Goal: Information Seeking & Learning: Learn about a topic

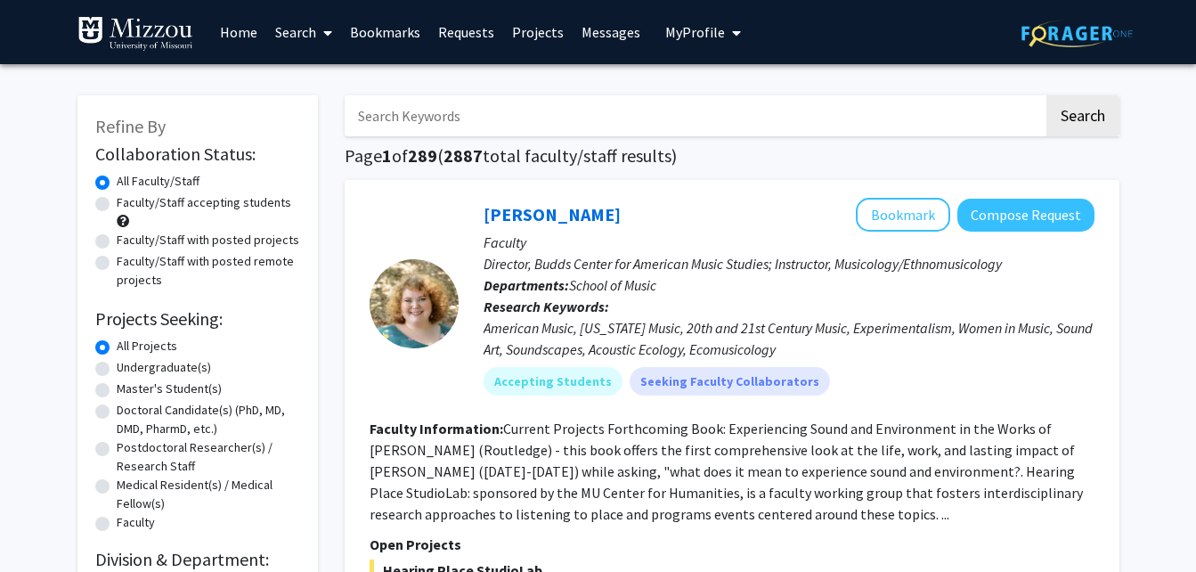
click at [464, 40] on link "Requests" at bounding box center [466, 32] width 74 height 62
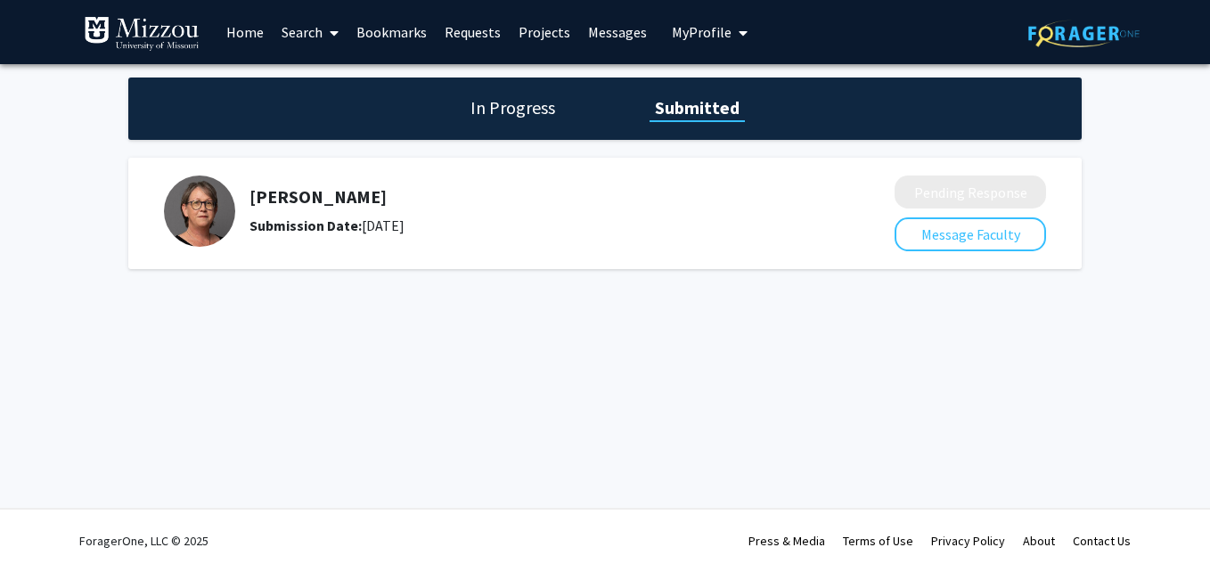
click at [495, 81] on div "In Progress Submitted" at bounding box center [604, 108] width 953 height 62
click at [505, 99] on h1 "In Progress" at bounding box center [512, 107] width 95 height 25
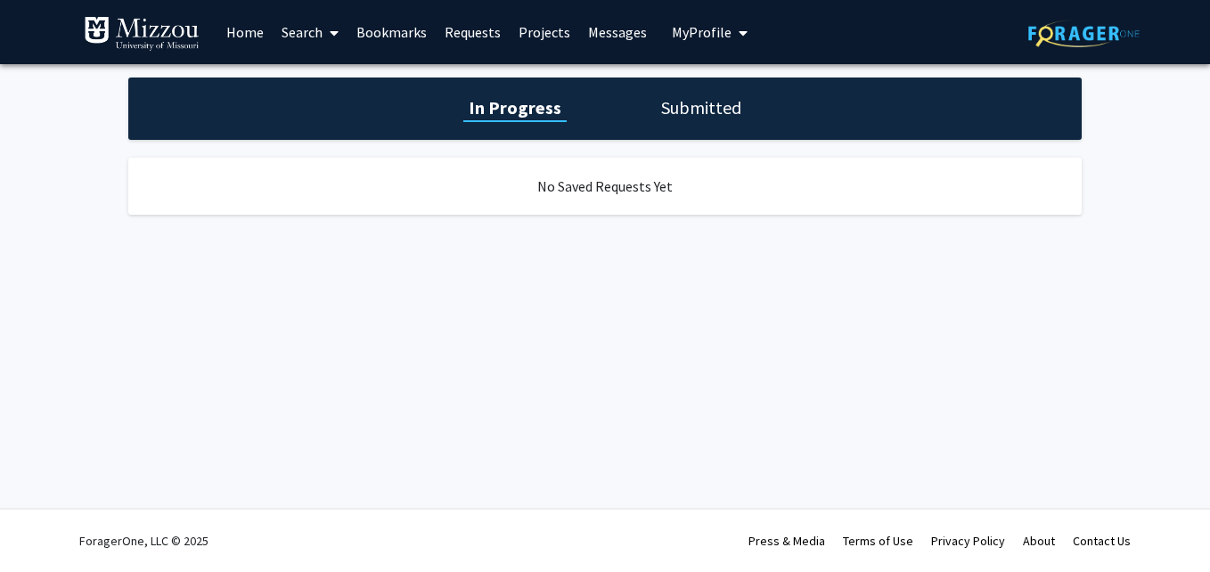
click at [733, 103] on h1 "Submitted" at bounding box center [701, 107] width 91 height 25
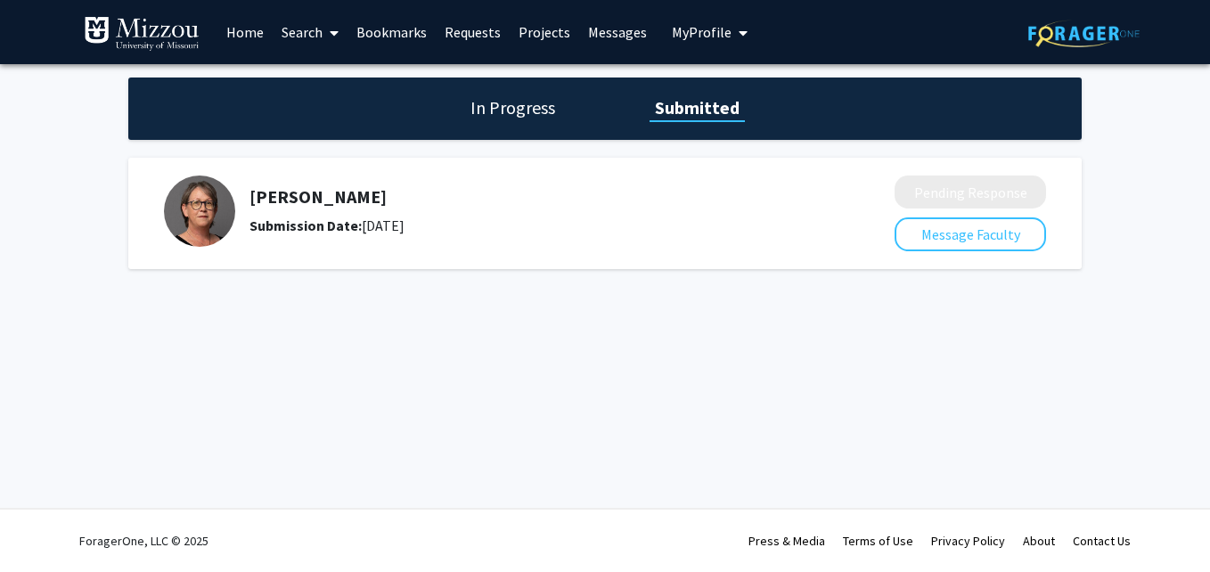
click at [239, 28] on link "Home" at bounding box center [244, 32] width 55 height 62
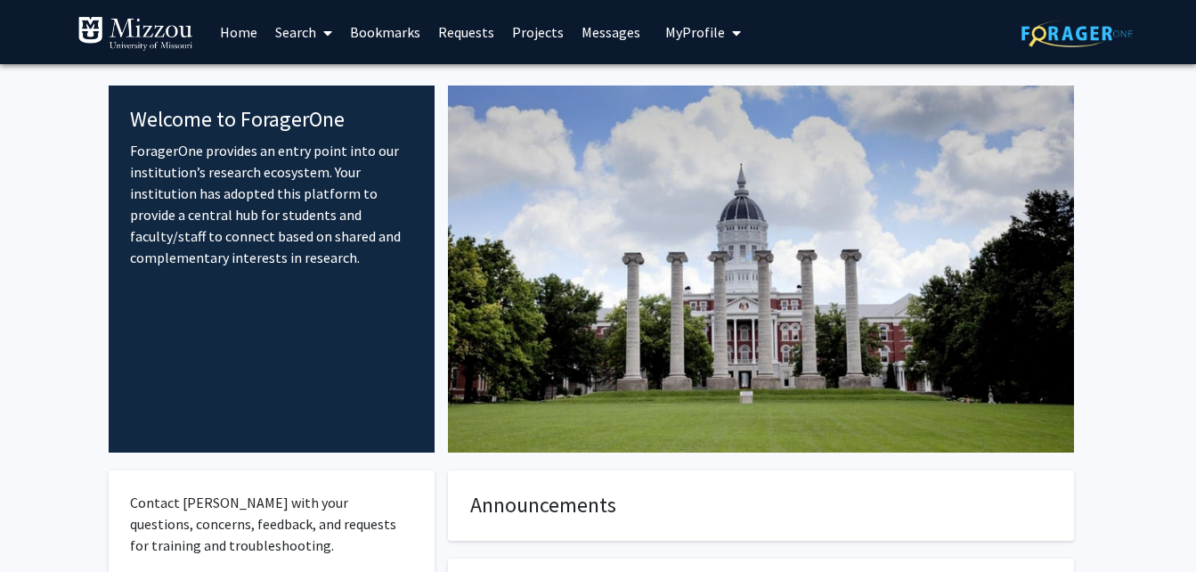
click at [464, 40] on link "Requests" at bounding box center [466, 32] width 74 height 62
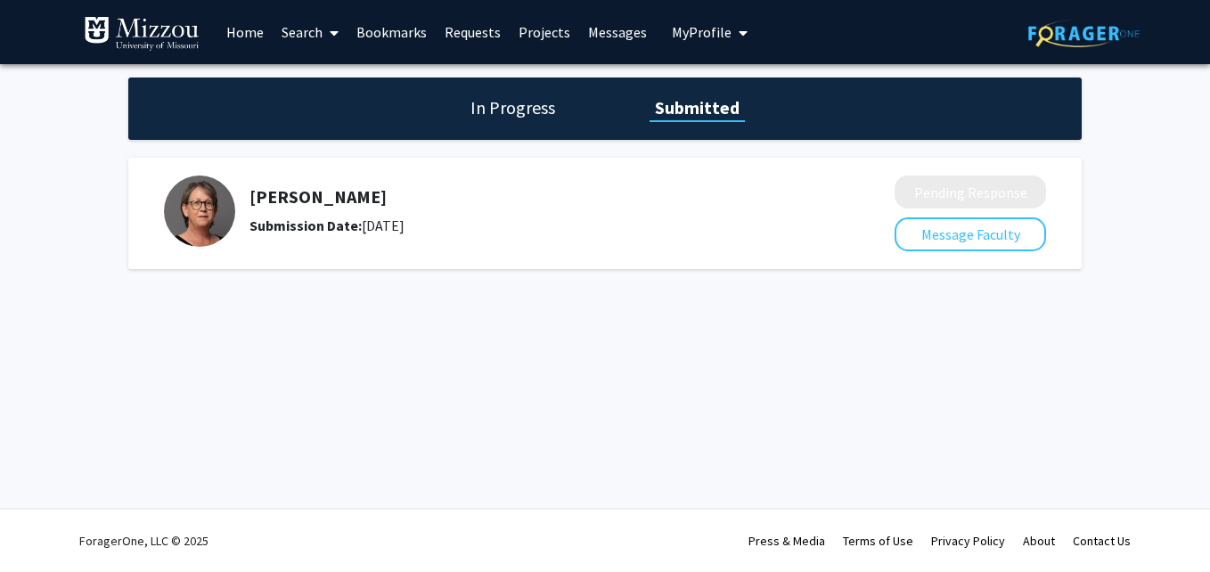
click at [559, 35] on link "Projects" at bounding box center [544, 32] width 69 height 62
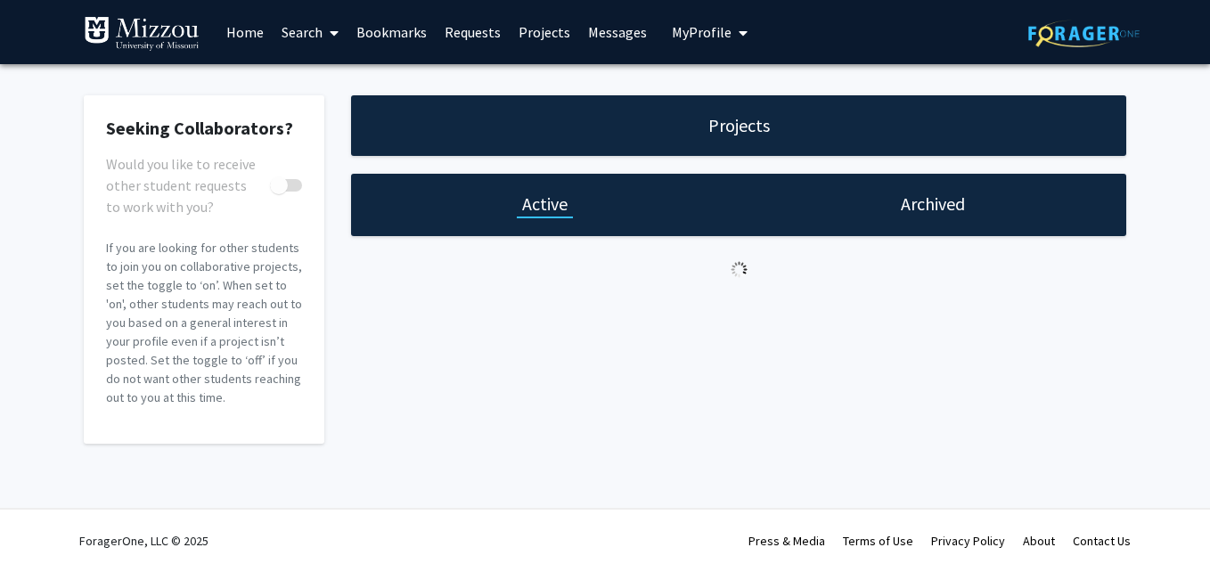
checkbox input "true"
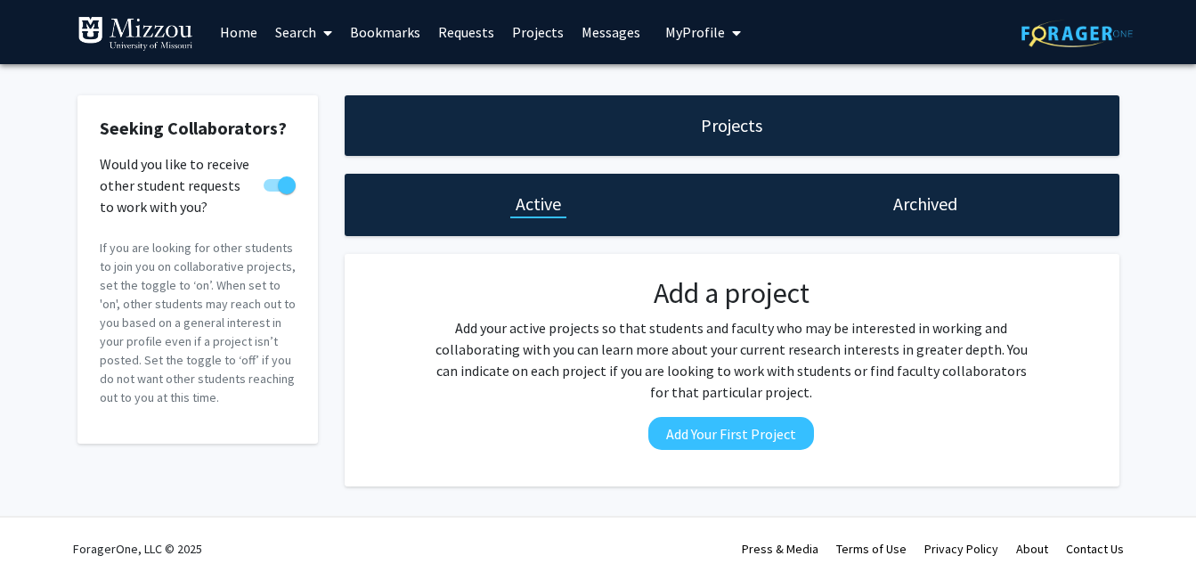
click at [302, 33] on link "Search" at bounding box center [303, 32] width 75 height 62
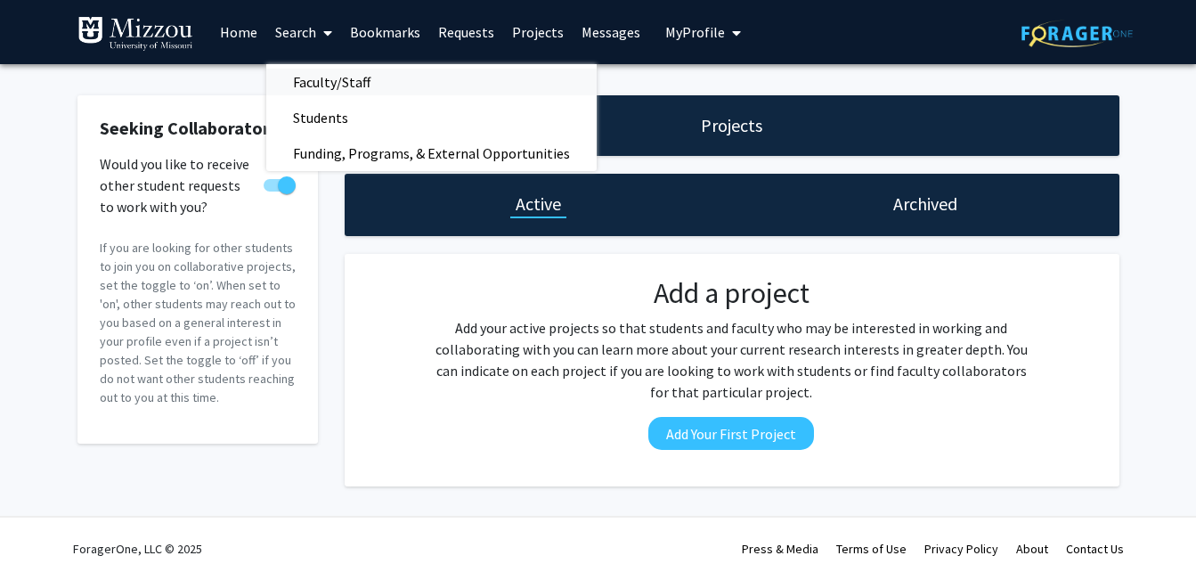
click at [349, 80] on span "Faculty/Staff" at bounding box center [331, 82] width 131 height 36
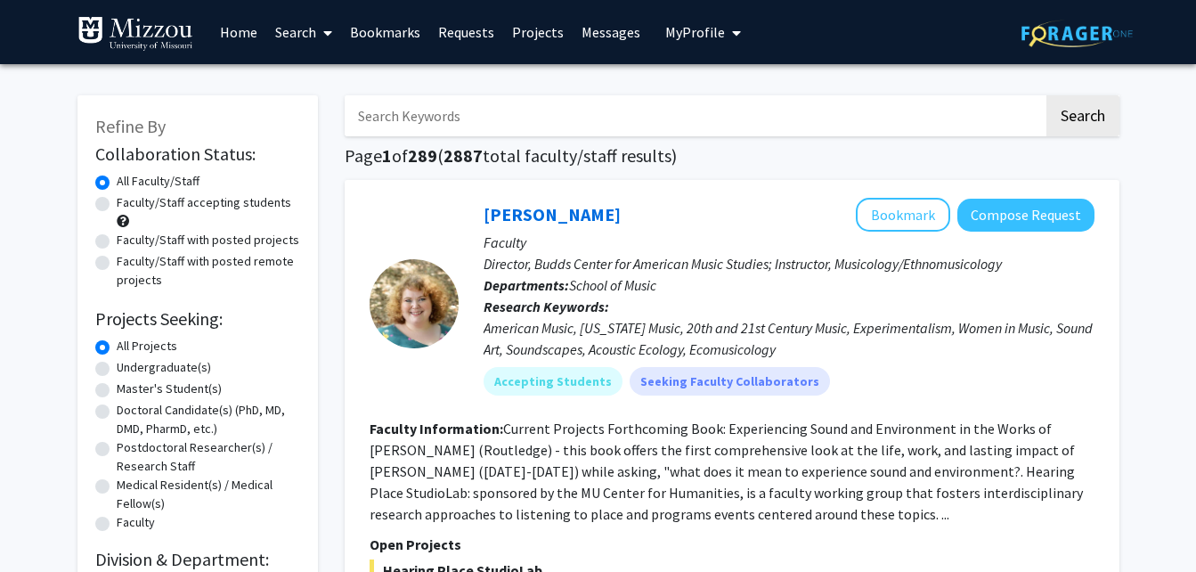
click at [161, 366] on label "Undergraduate(s)" at bounding box center [164, 367] width 94 height 19
click at [128, 366] on input "Undergraduate(s)" at bounding box center [123, 364] width 12 height 12
radio input "true"
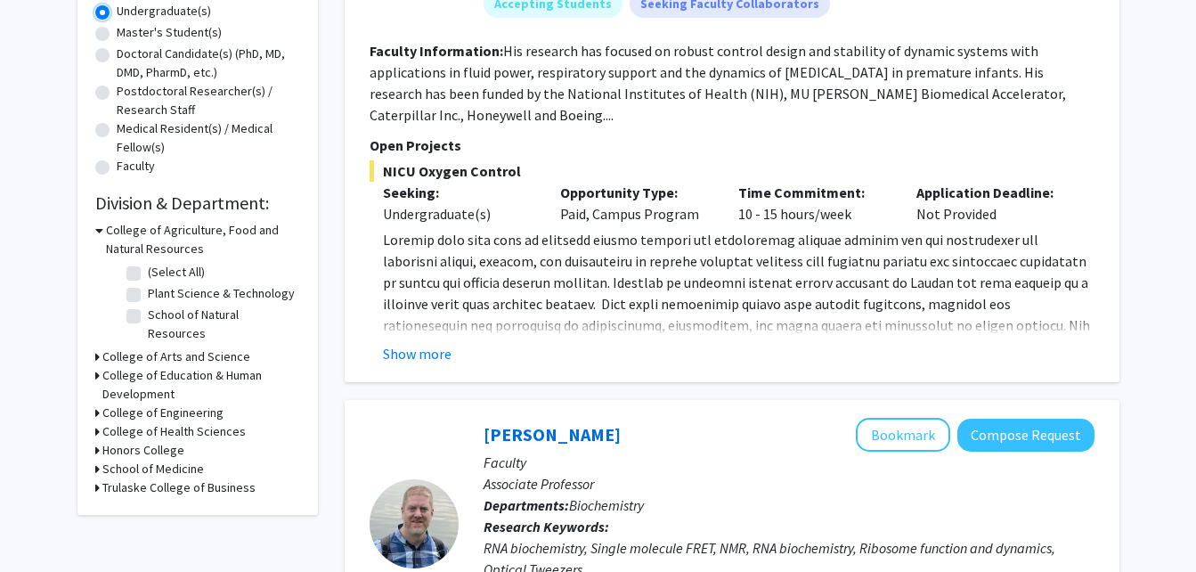
scroll to position [445, 0]
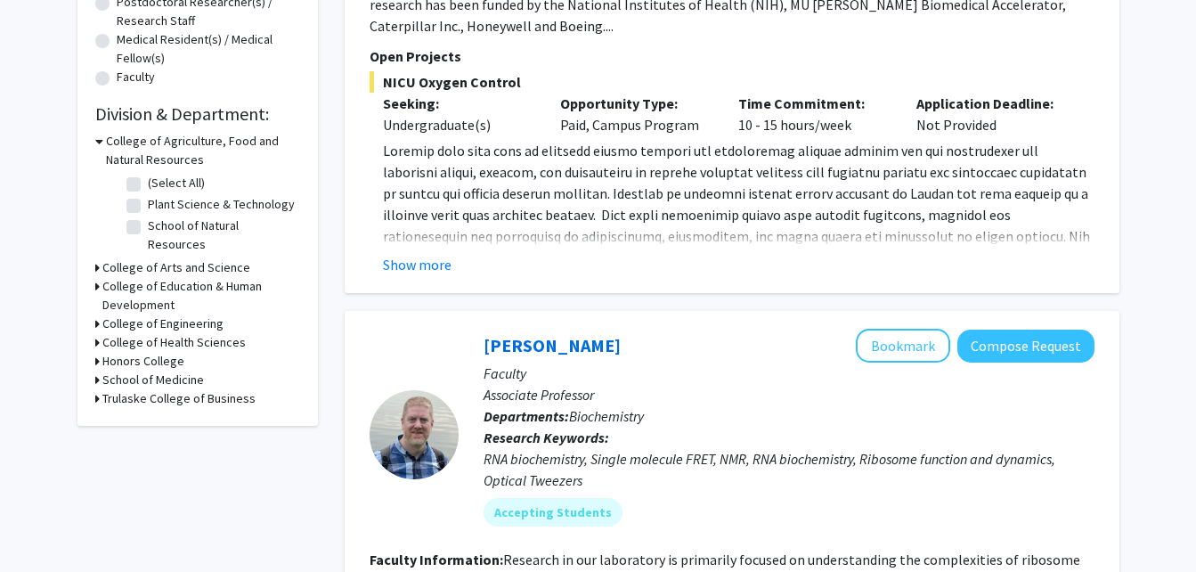
click at [175, 333] on h3 "College of Health Sciences" at bounding box center [173, 342] width 143 height 19
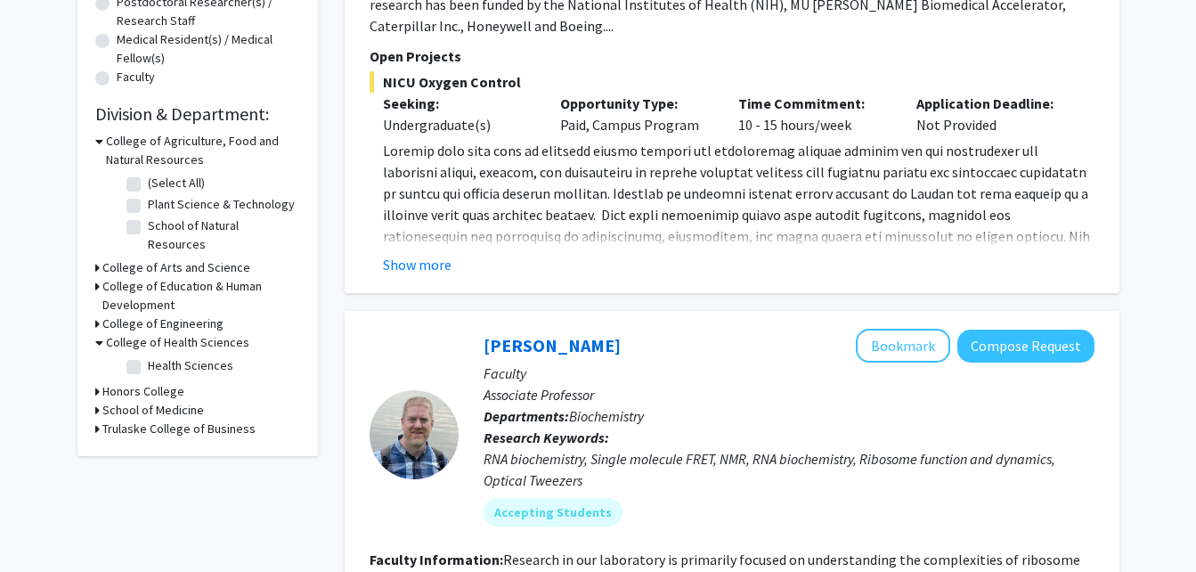
click at [171, 356] on label "Health Sciences" at bounding box center [191, 365] width 86 height 19
click at [159, 356] on input "Health Sciences" at bounding box center [154, 362] width 12 height 12
checkbox input "true"
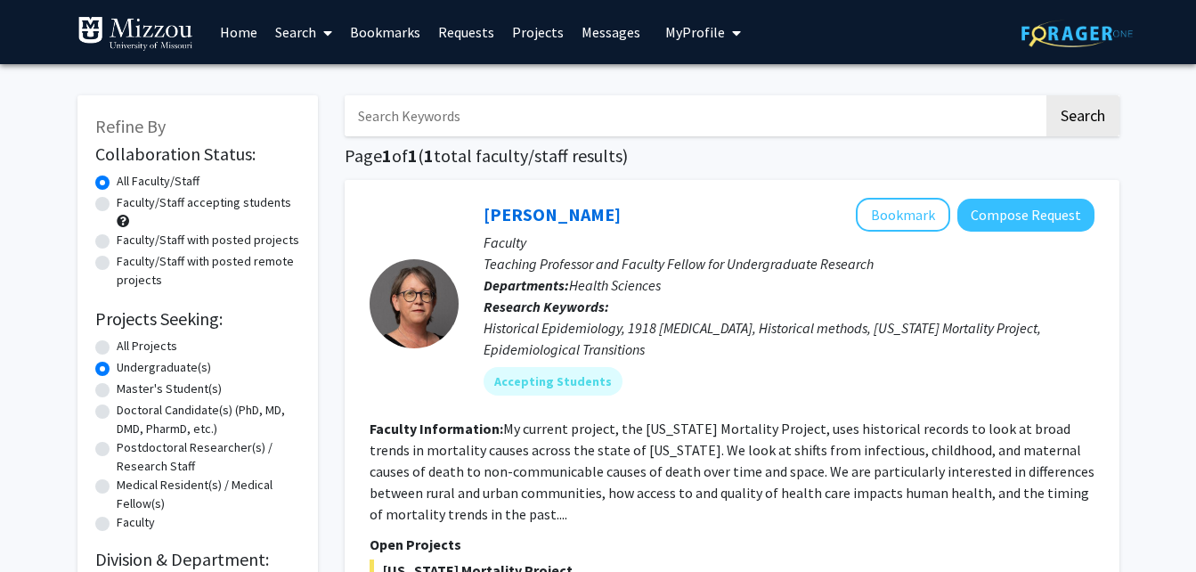
click at [231, 202] on label "Faculty/Staff accepting students" at bounding box center [204, 202] width 175 height 19
click at [128, 202] on input "Faculty/Staff accepting students" at bounding box center [123, 199] width 12 height 12
radio input "true"
click at [273, 248] on label "Faculty/Staff with posted projects" at bounding box center [208, 240] width 183 height 19
click at [128, 242] on input "Faculty/Staff with posted projects" at bounding box center [123, 237] width 12 height 12
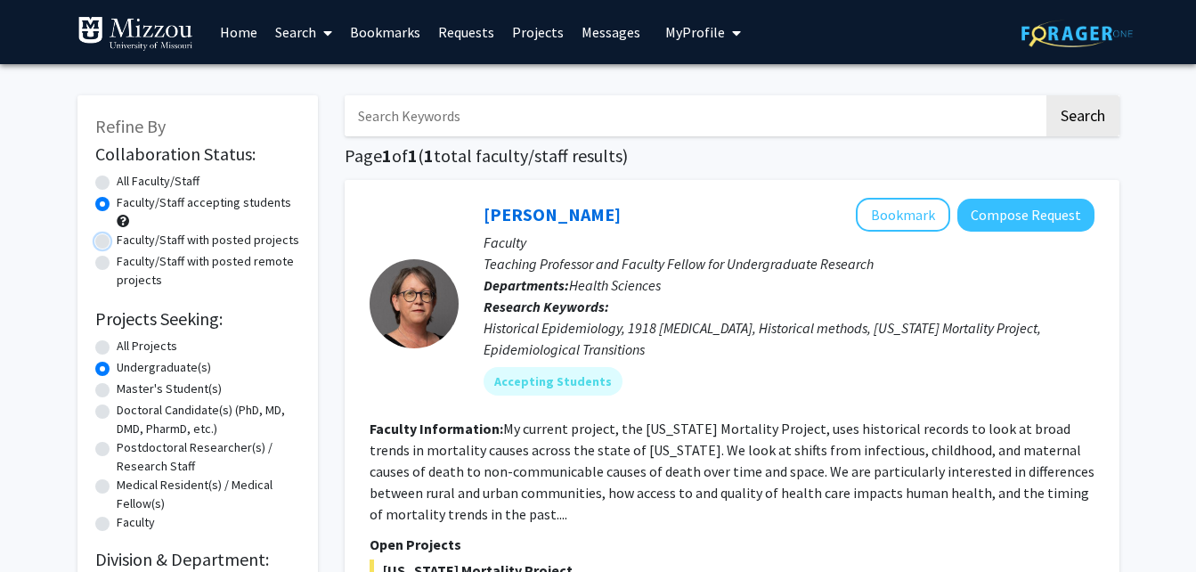
radio input "true"
click at [275, 257] on label "Faculty/Staff with posted remote projects" at bounding box center [208, 270] width 183 height 37
click at [128, 257] on input "Faculty/Staff with posted remote projects" at bounding box center [123, 258] width 12 height 12
radio input "true"
click at [273, 239] on label "Faculty/Staff with posted projects" at bounding box center [208, 240] width 183 height 19
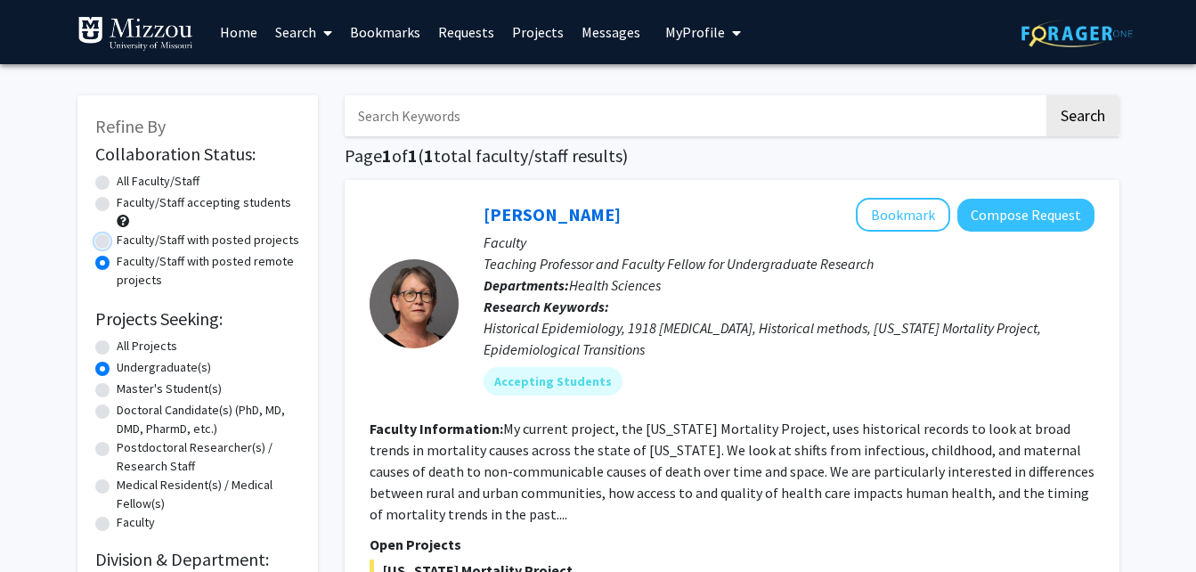
click at [128, 239] on input "Faculty/Staff with posted projects" at bounding box center [123, 237] width 12 height 12
radio input "true"
